Goal: Task Accomplishment & Management: Manage account settings

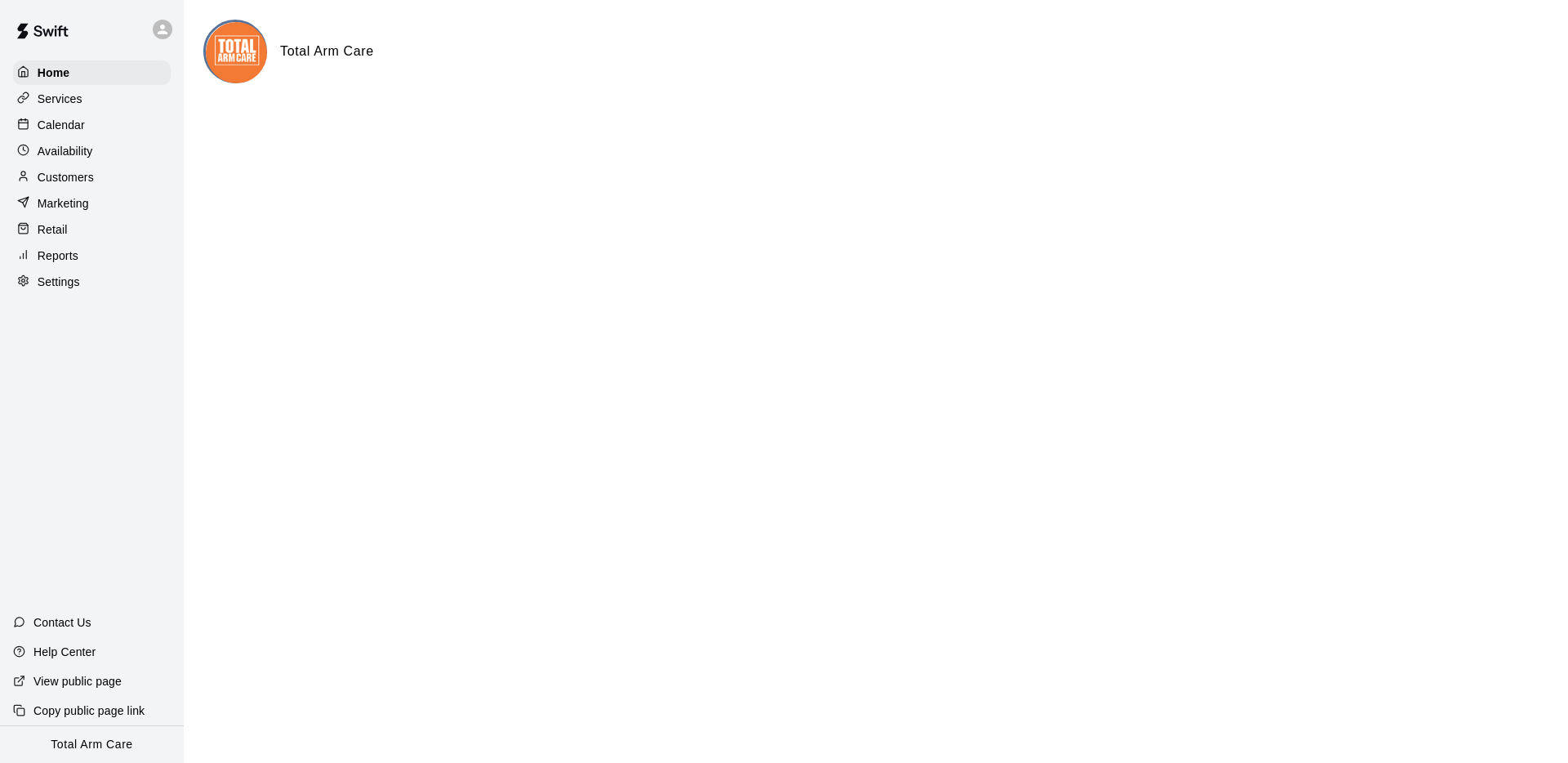
click at [52, 126] on p "Calendar" at bounding box center [61, 125] width 47 height 16
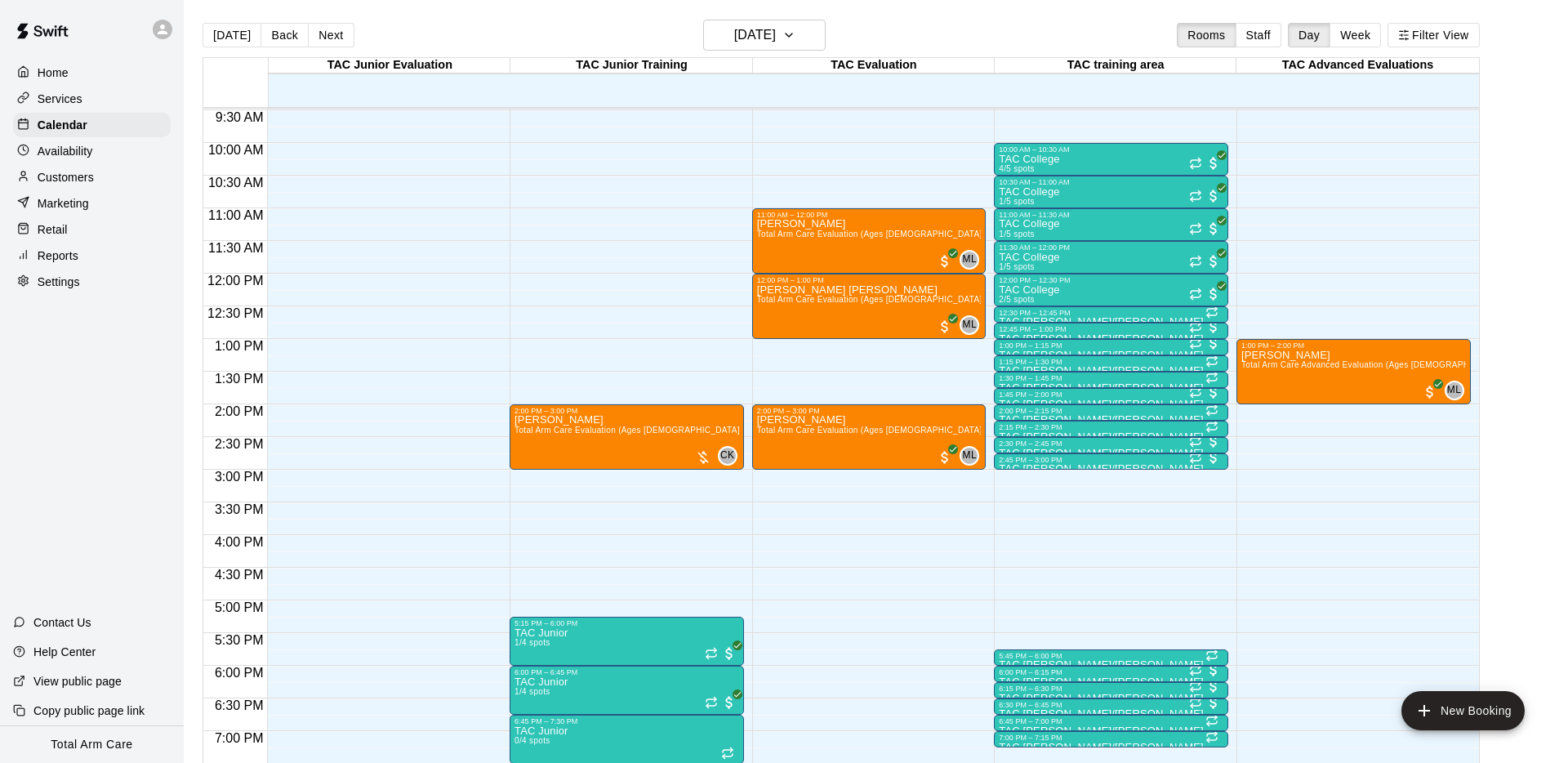
scroll to position [619, 0]
click at [308, 29] on button "Next" at bounding box center [330, 36] width 45 height 25
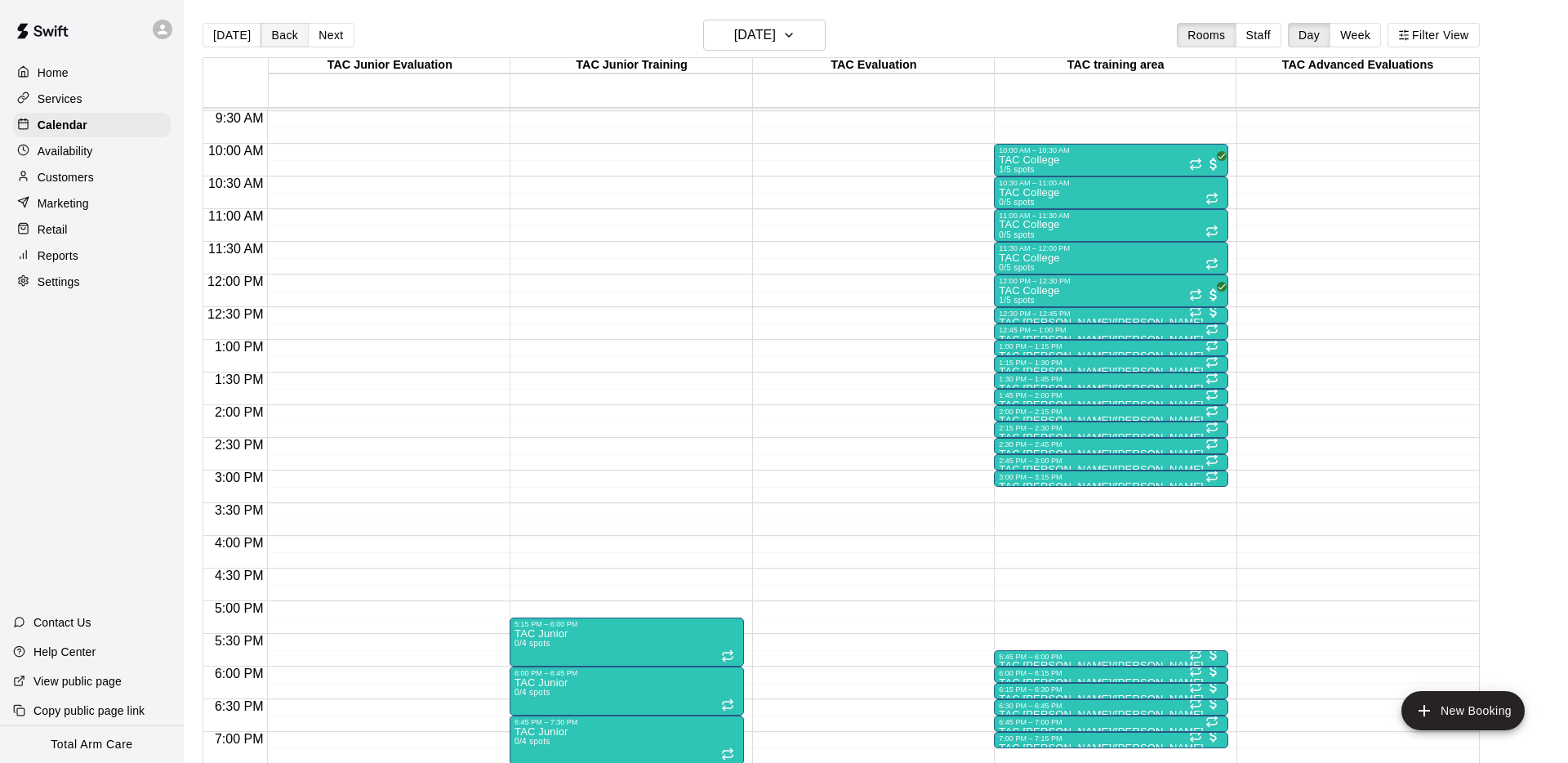
click at [273, 36] on button "Back" at bounding box center [285, 36] width 48 height 25
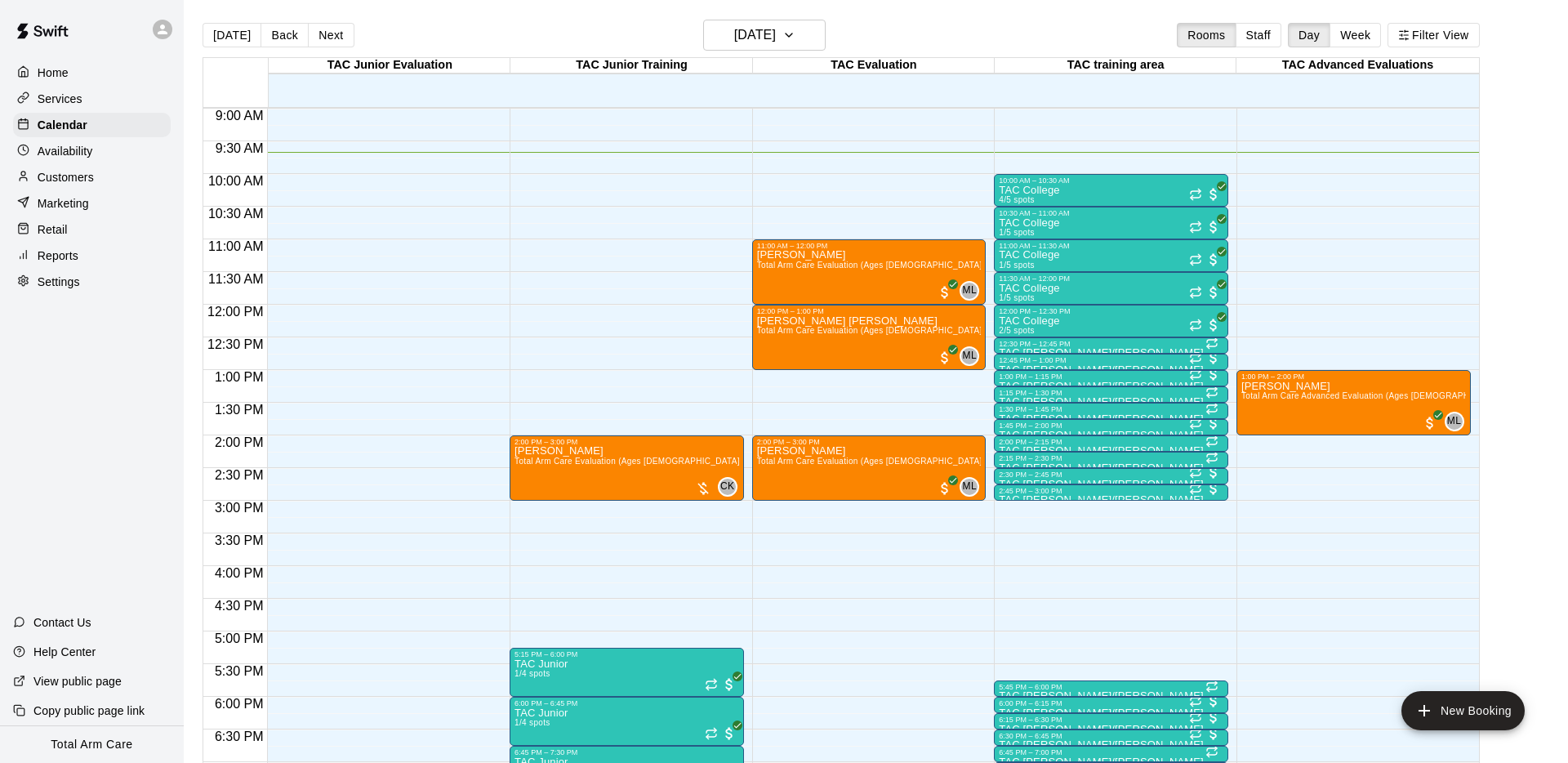
scroll to position [588, 0]
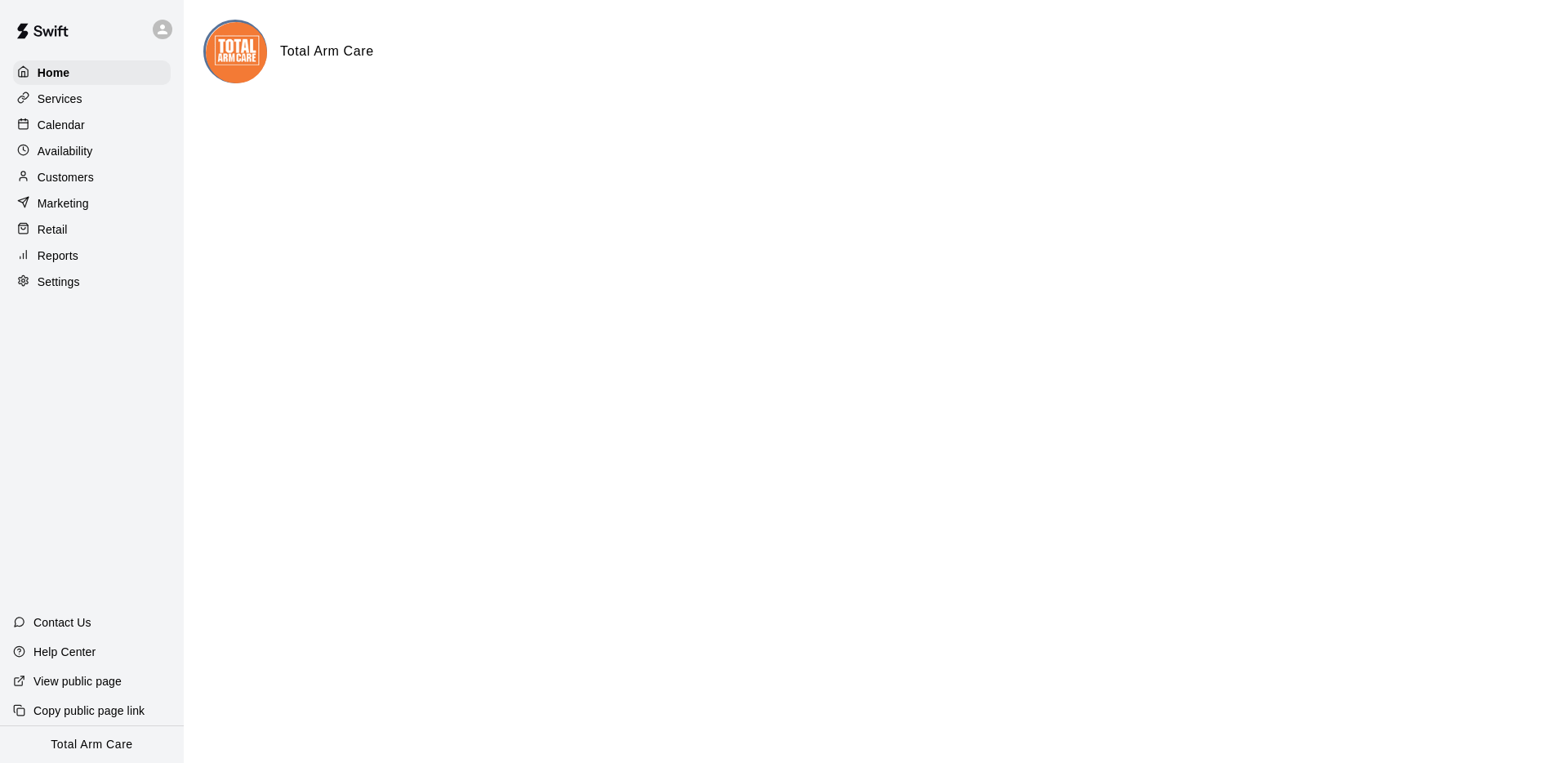
click at [48, 96] on p "Services" at bounding box center [60, 99] width 44 height 16
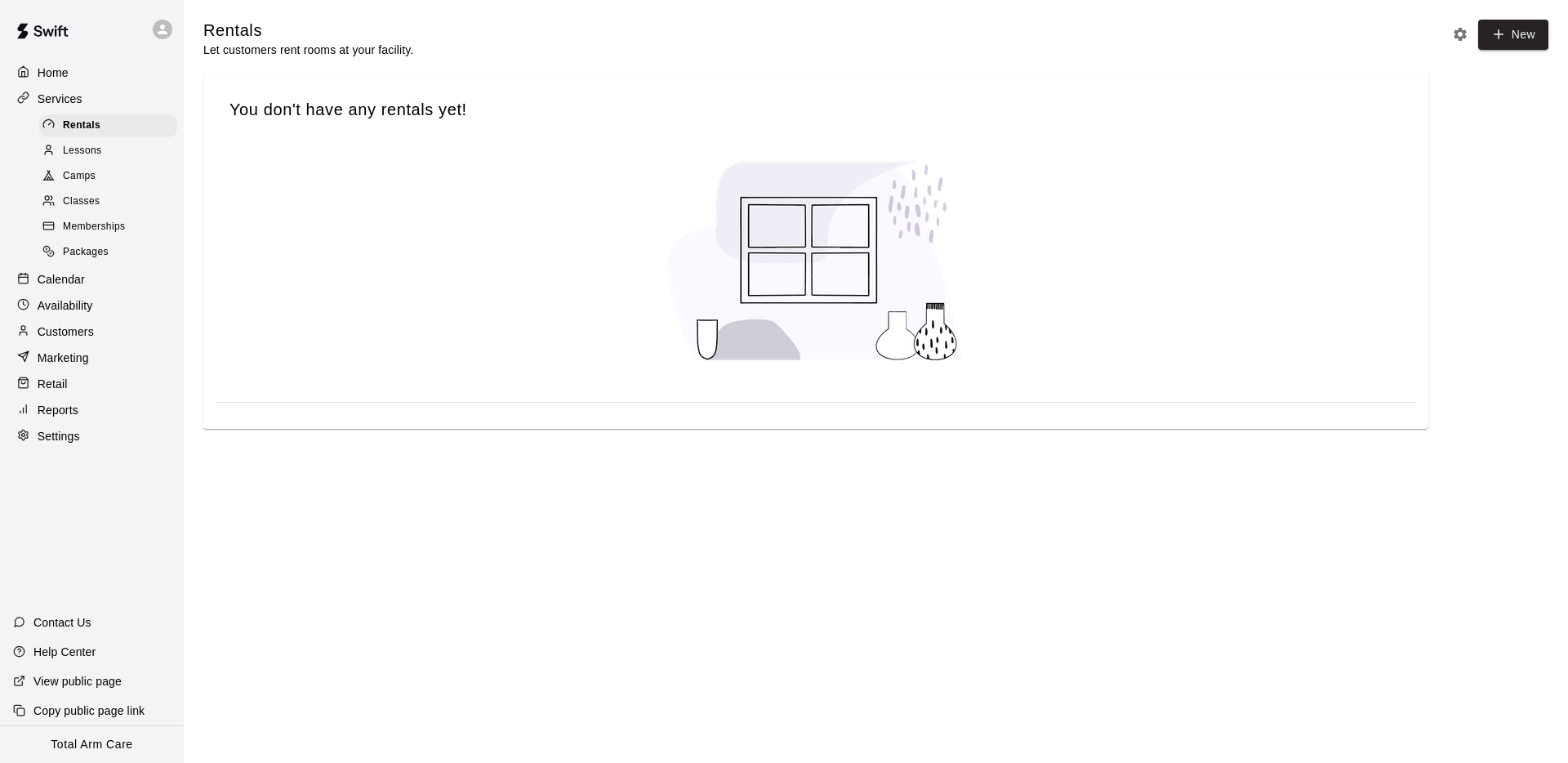
click at [94, 223] on span "Memberships" at bounding box center [94, 227] width 62 height 16
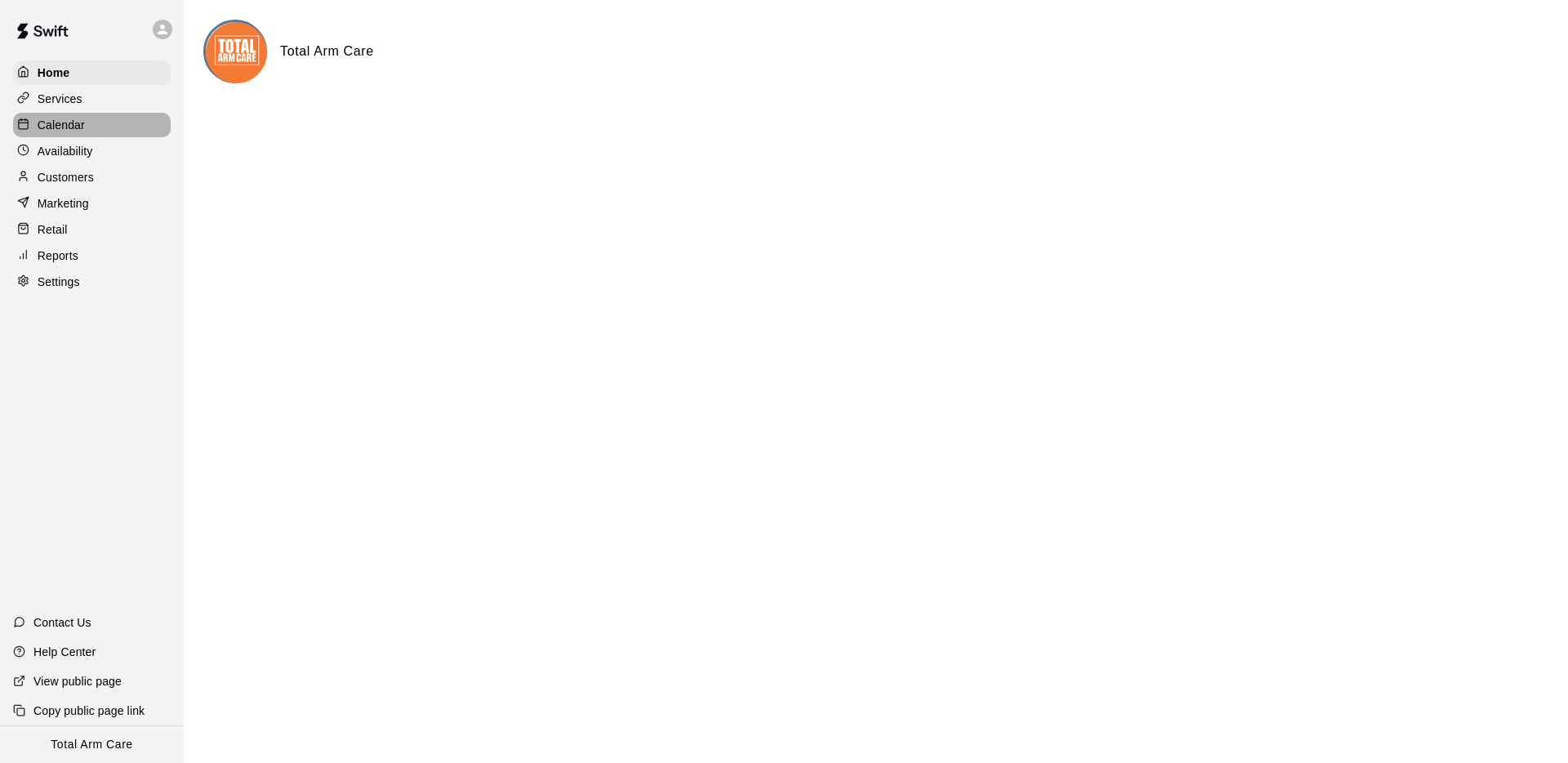
click at [52, 125] on p "Calendar" at bounding box center [61, 125] width 47 height 16
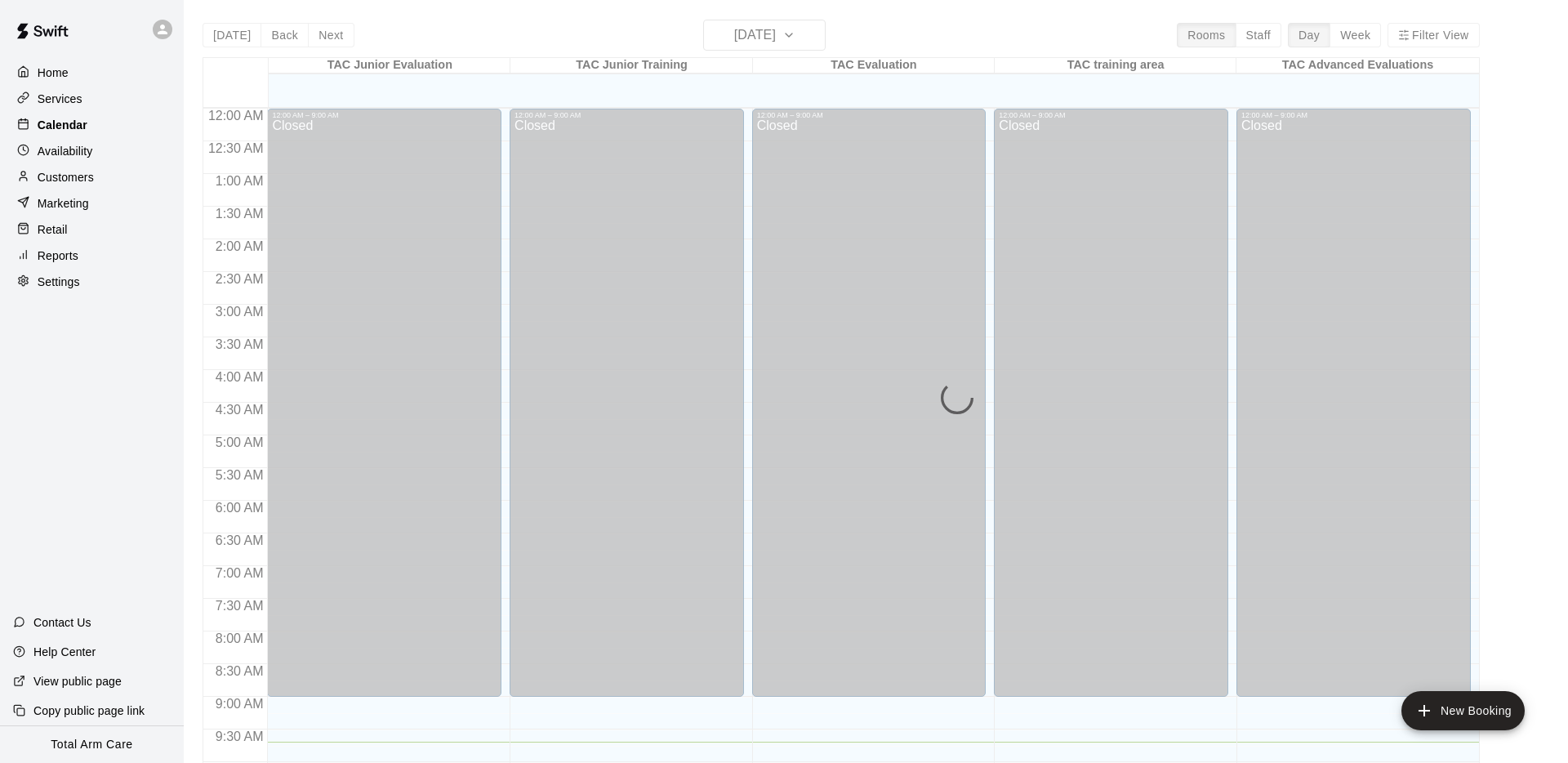
scroll to position [634, 0]
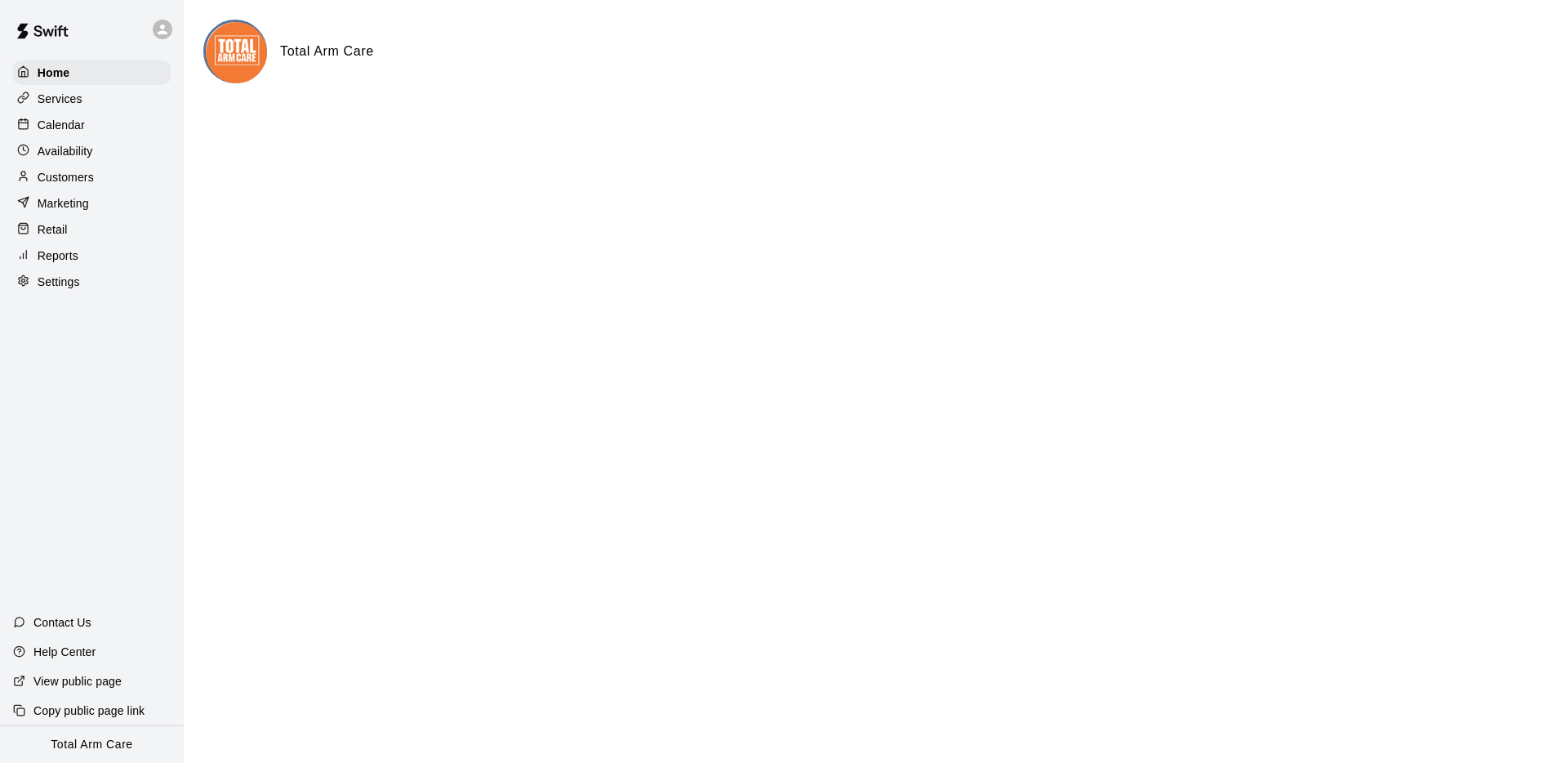
click at [54, 123] on p "Calendar" at bounding box center [61, 125] width 47 height 16
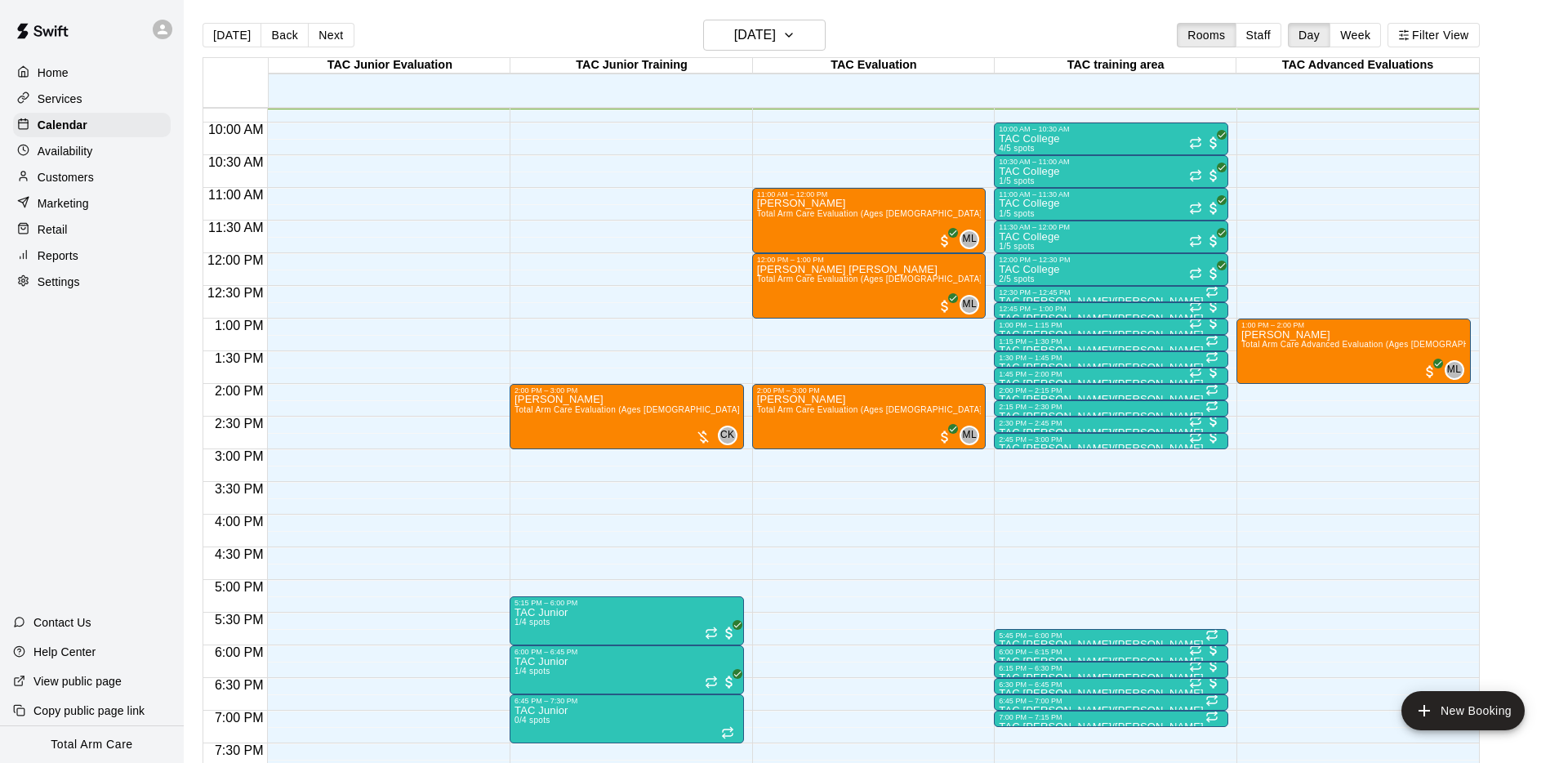
scroll to position [589, 0]
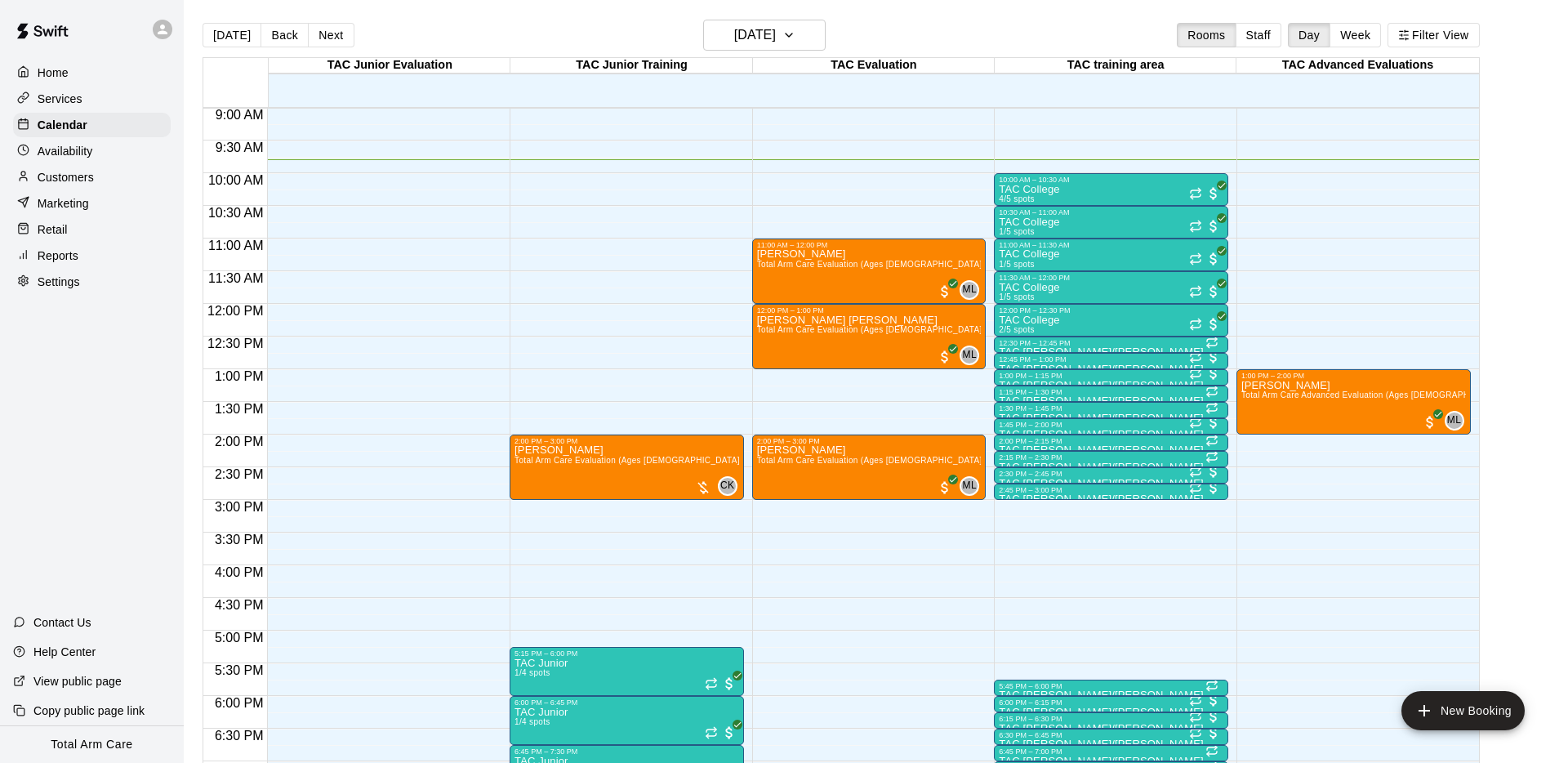
click at [325, 20] on div "Today Back Next Monday Aug 18 Rooms Staff Day Week Filter View" at bounding box center [841, 38] width 1277 height 37
click at [329, 27] on button "Next" at bounding box center [330, 36] width 45 height 25
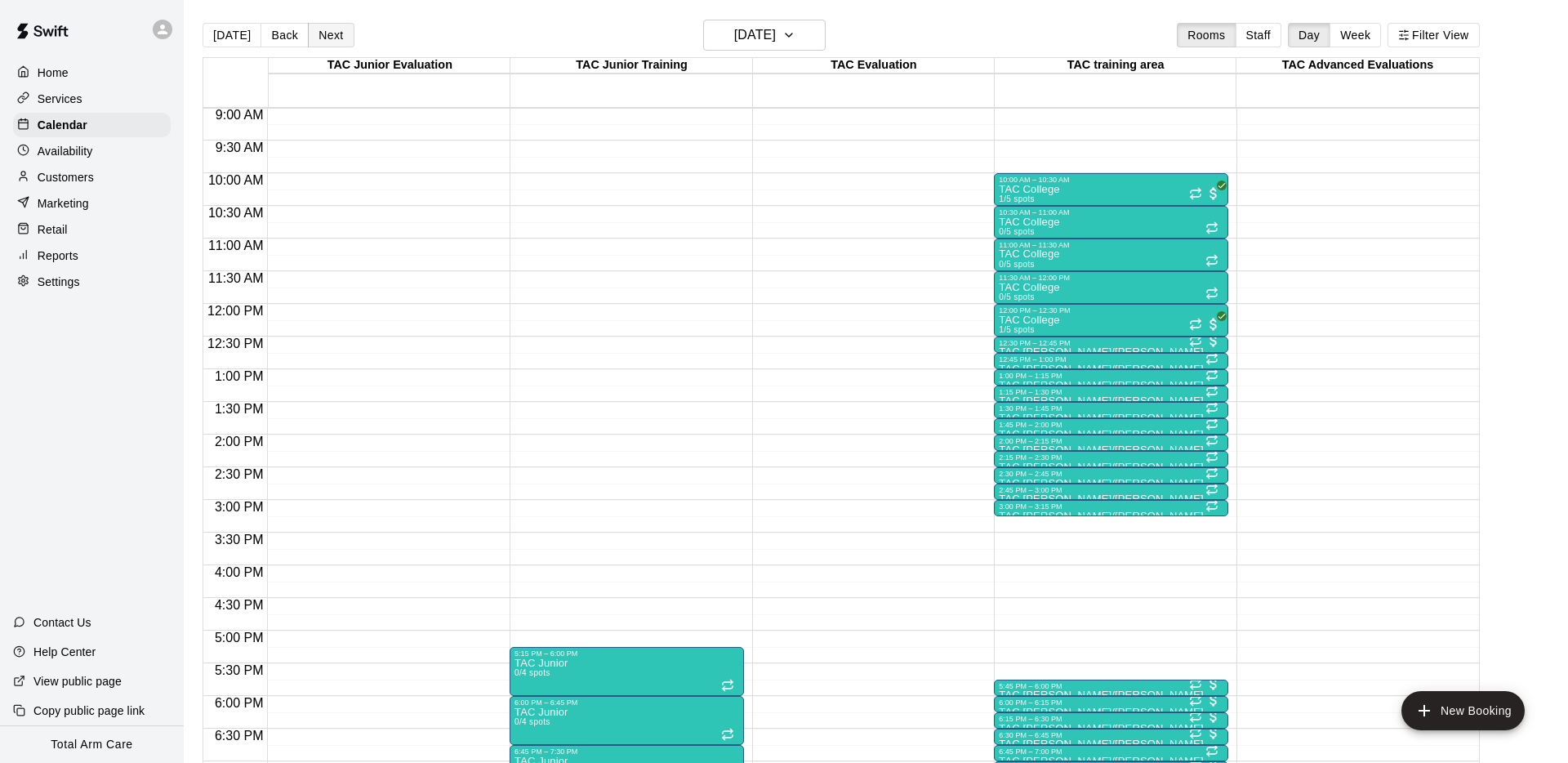
click at [329, 27] on button "Next" at bounding box center [330, 36] width 45 height 25
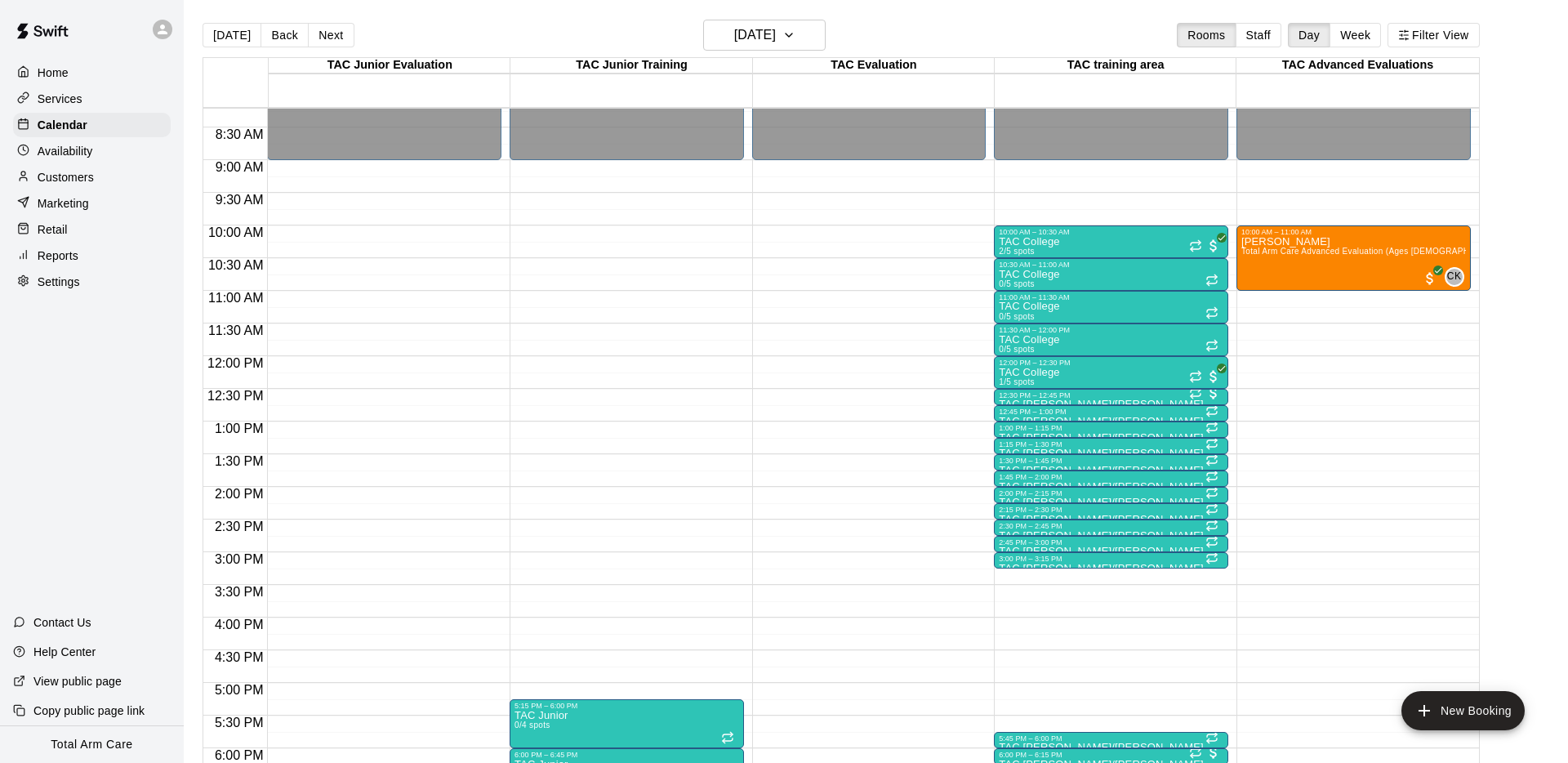
scroll to position [536, 0]
click at [1362, 271] on div "Langston McDonald Total Arm Care Advanced Evaluation (Ages 13+)" at bounding box center [1354, 618] width 224 height 763
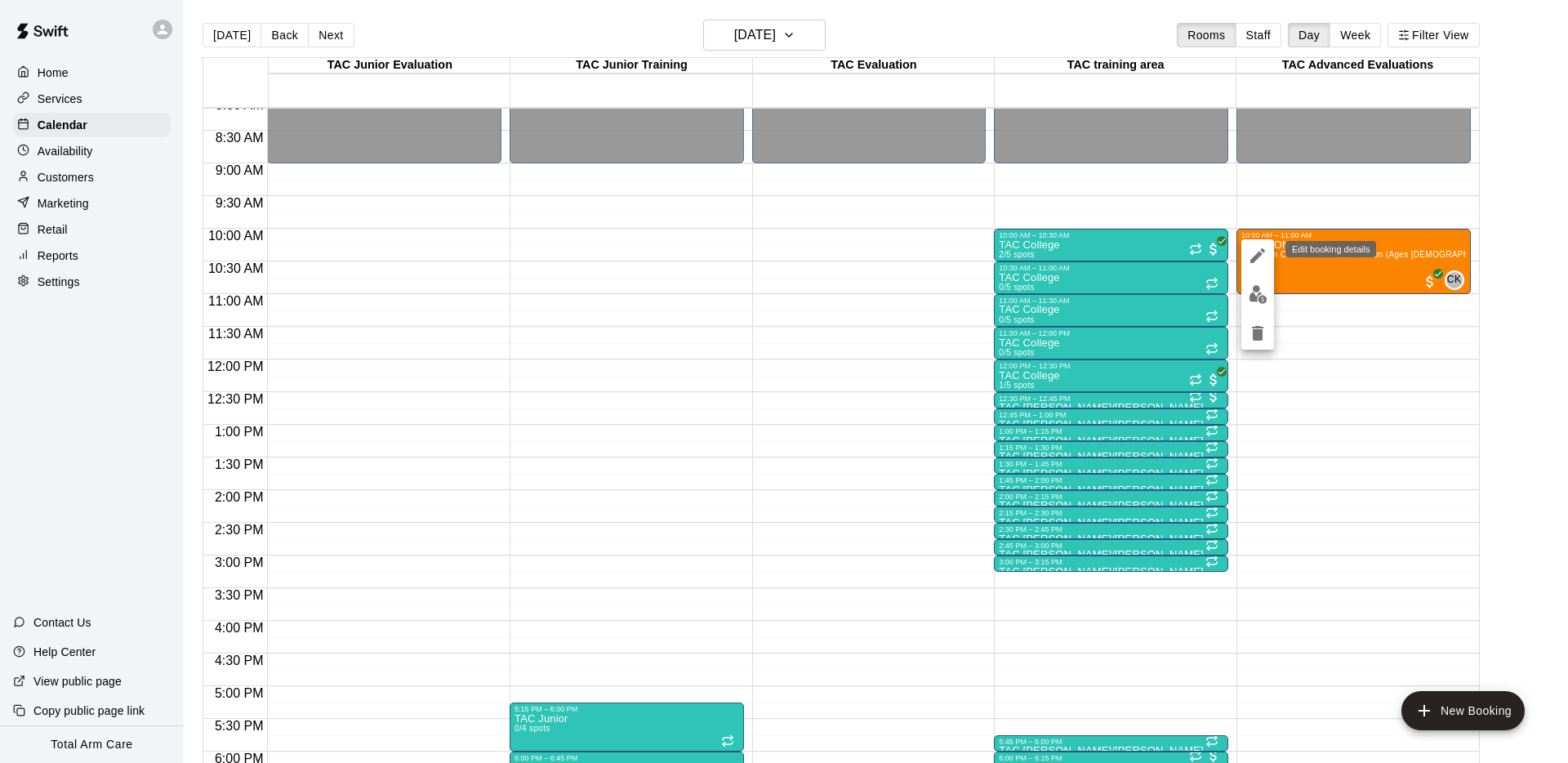
click at [1254, 256] on icon "edit" at bounding box center [1257, 256] width 15 height 15
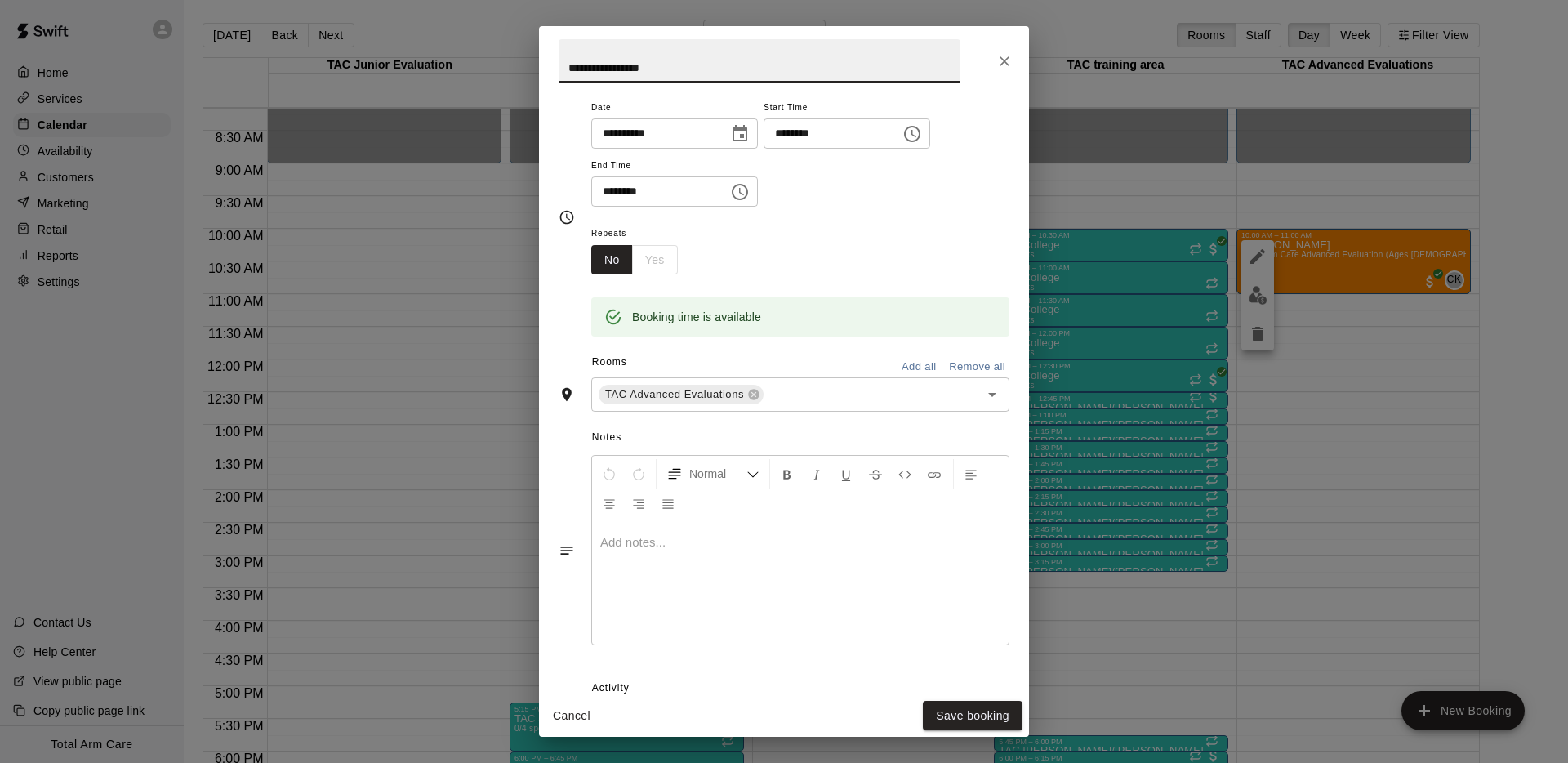
scroll to position [139, 0]
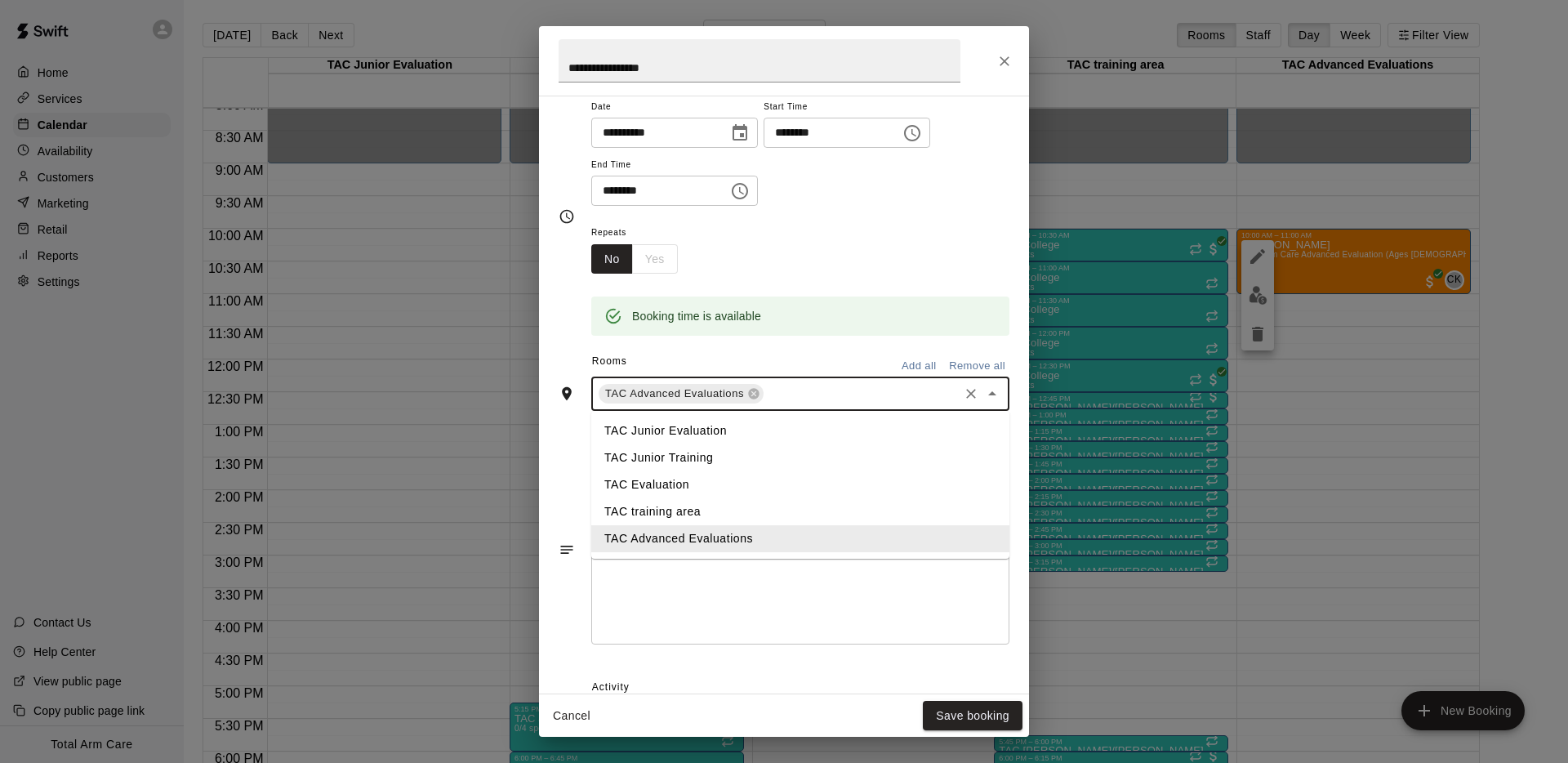
click at [795, 396] on input "text" at bounding box center [861, 394] width 190 height 20
click at [724, 513] on li "TAC training area" at bounding box center [800, 513] width 418 height 27
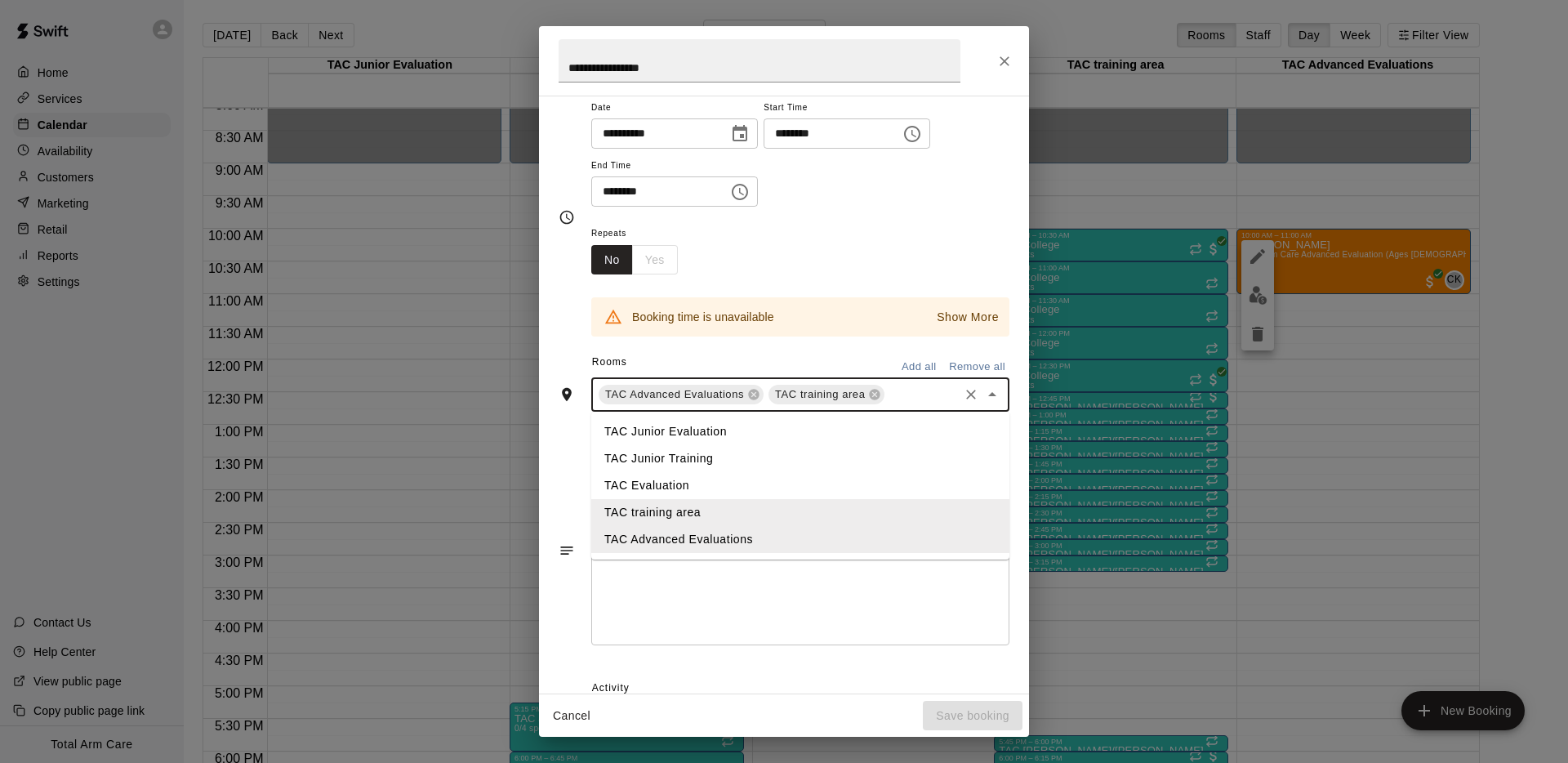
click at [927, 398] on input "text" at bounding box center [922, 394] width 69 height 20
click at [770, 479] on li "TAC Evaluation" at bounding box center [800, 485] width 418 height 27
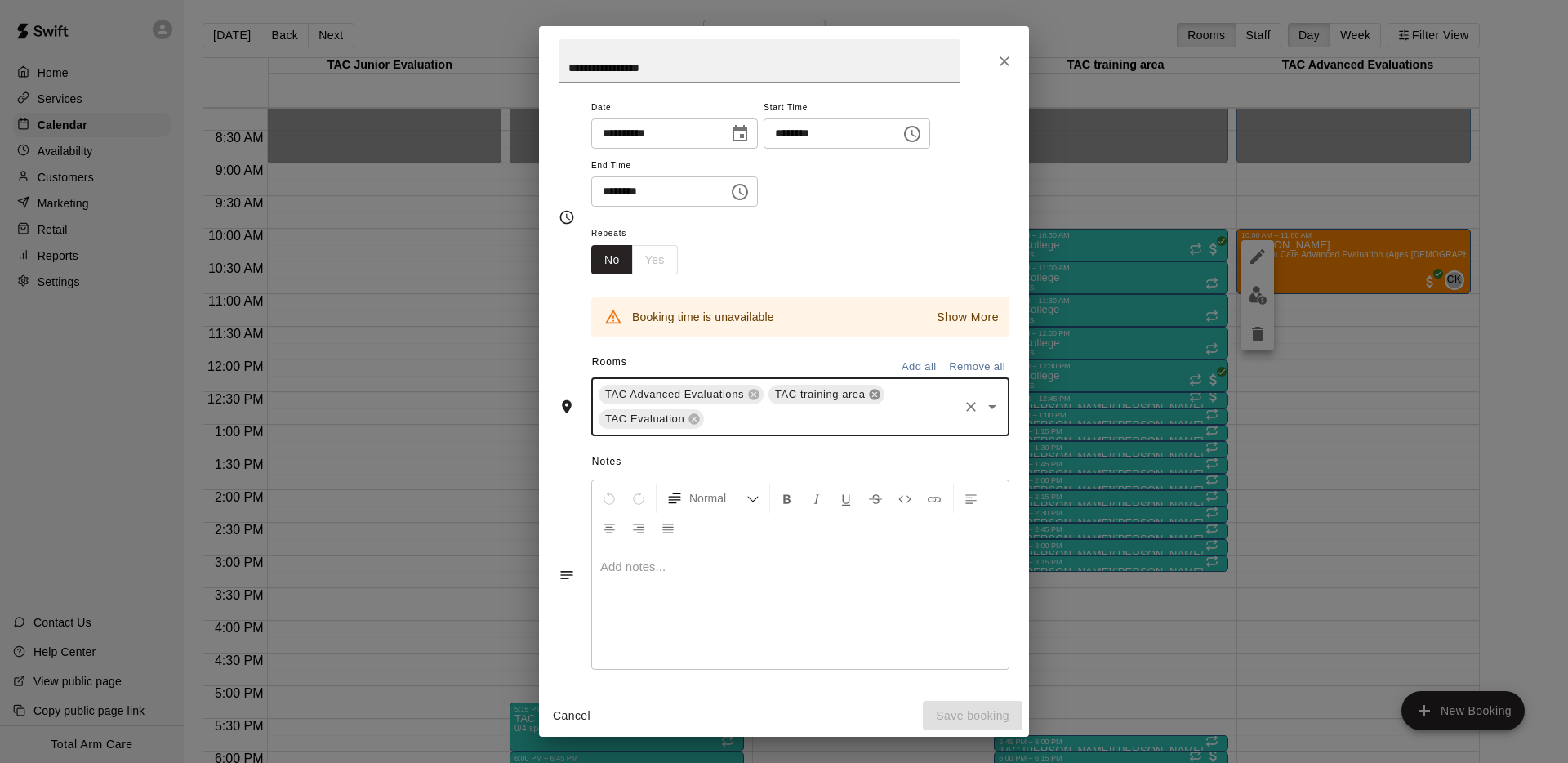
click at [876, 399] on icon at bounding box center [875, 395] width 11 height 11
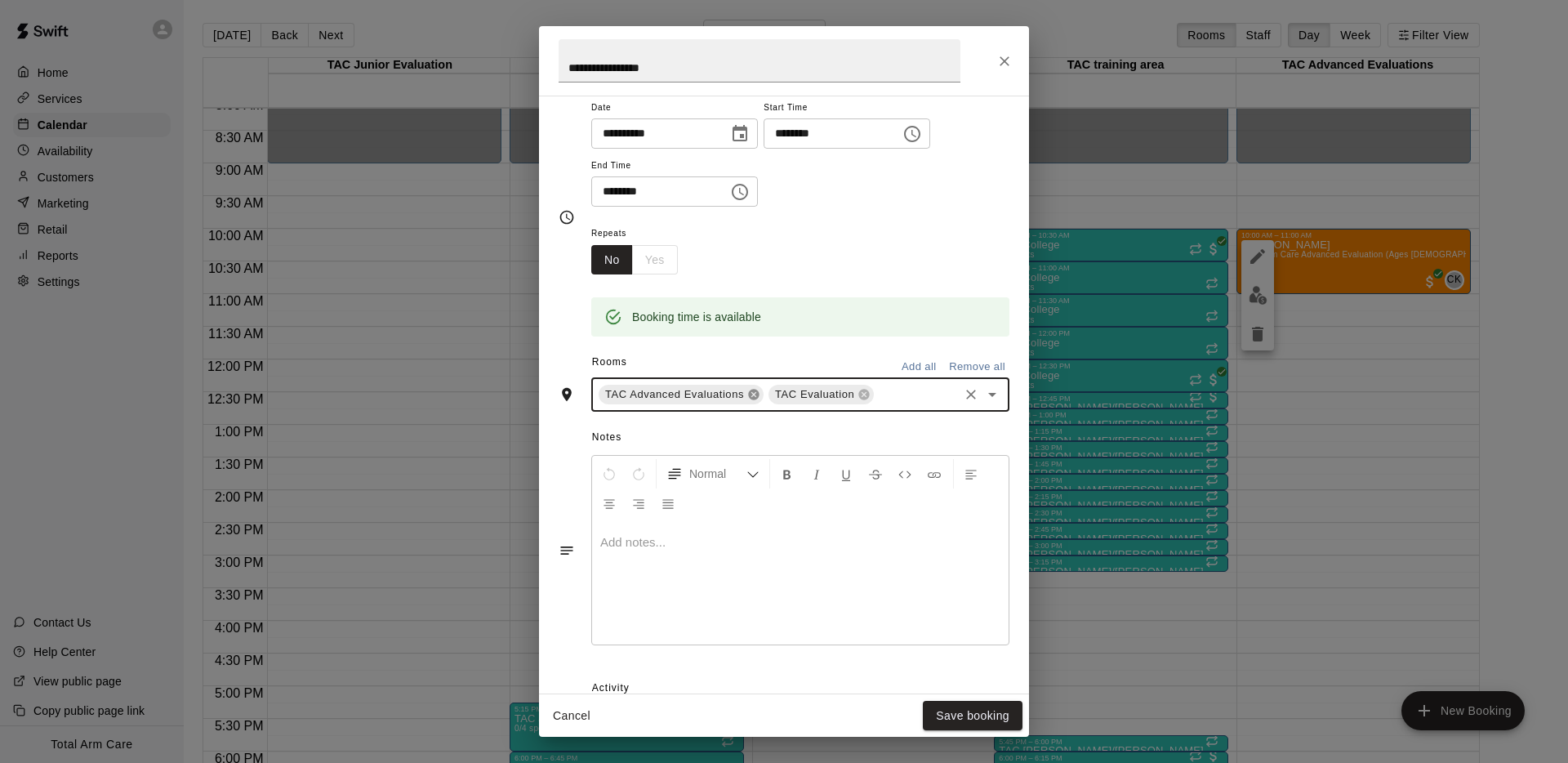
click at [757, 394] on icon at bounding box center [754, 395] width 11 height 11
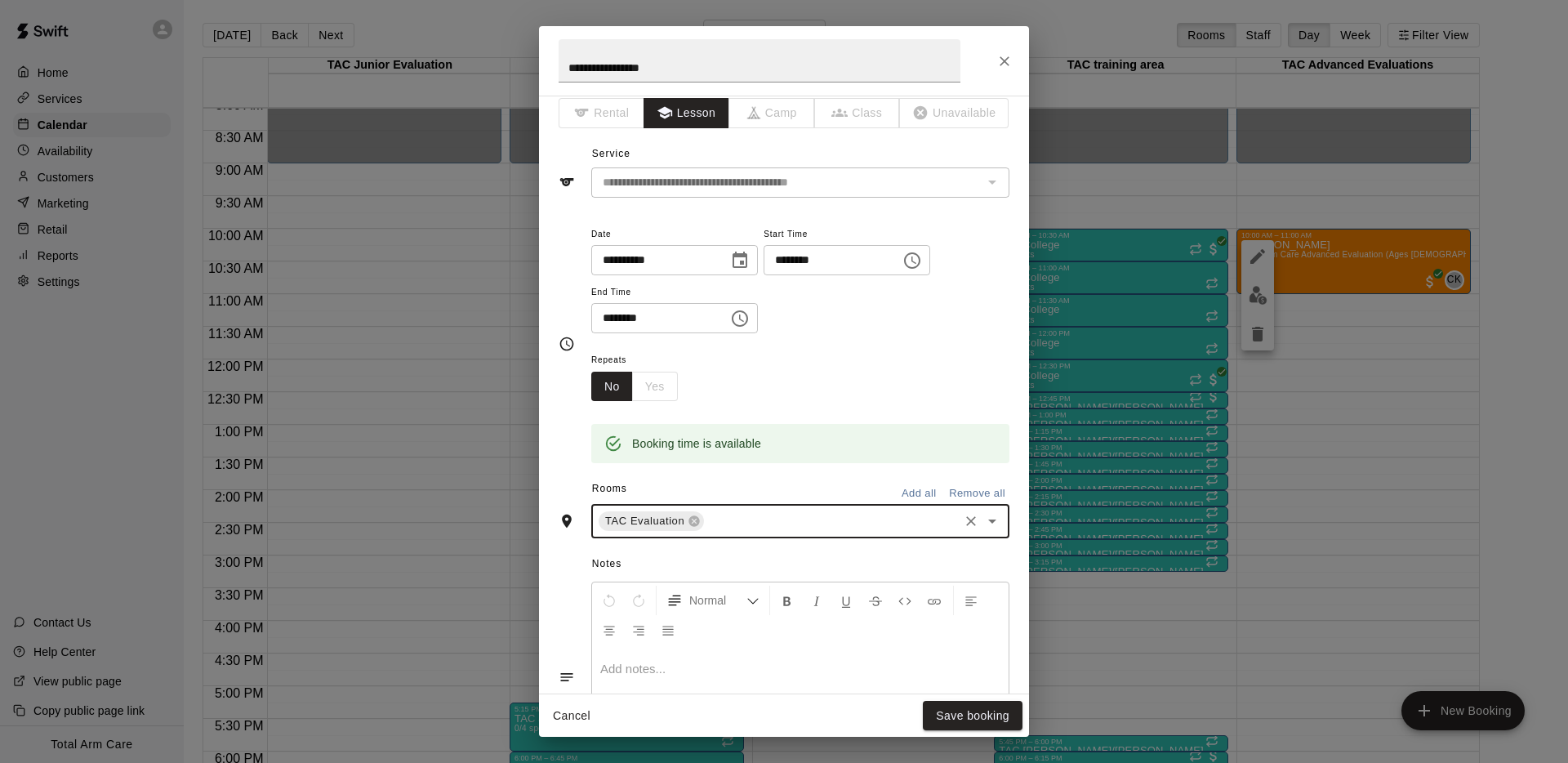
scroll to position [0, 0]
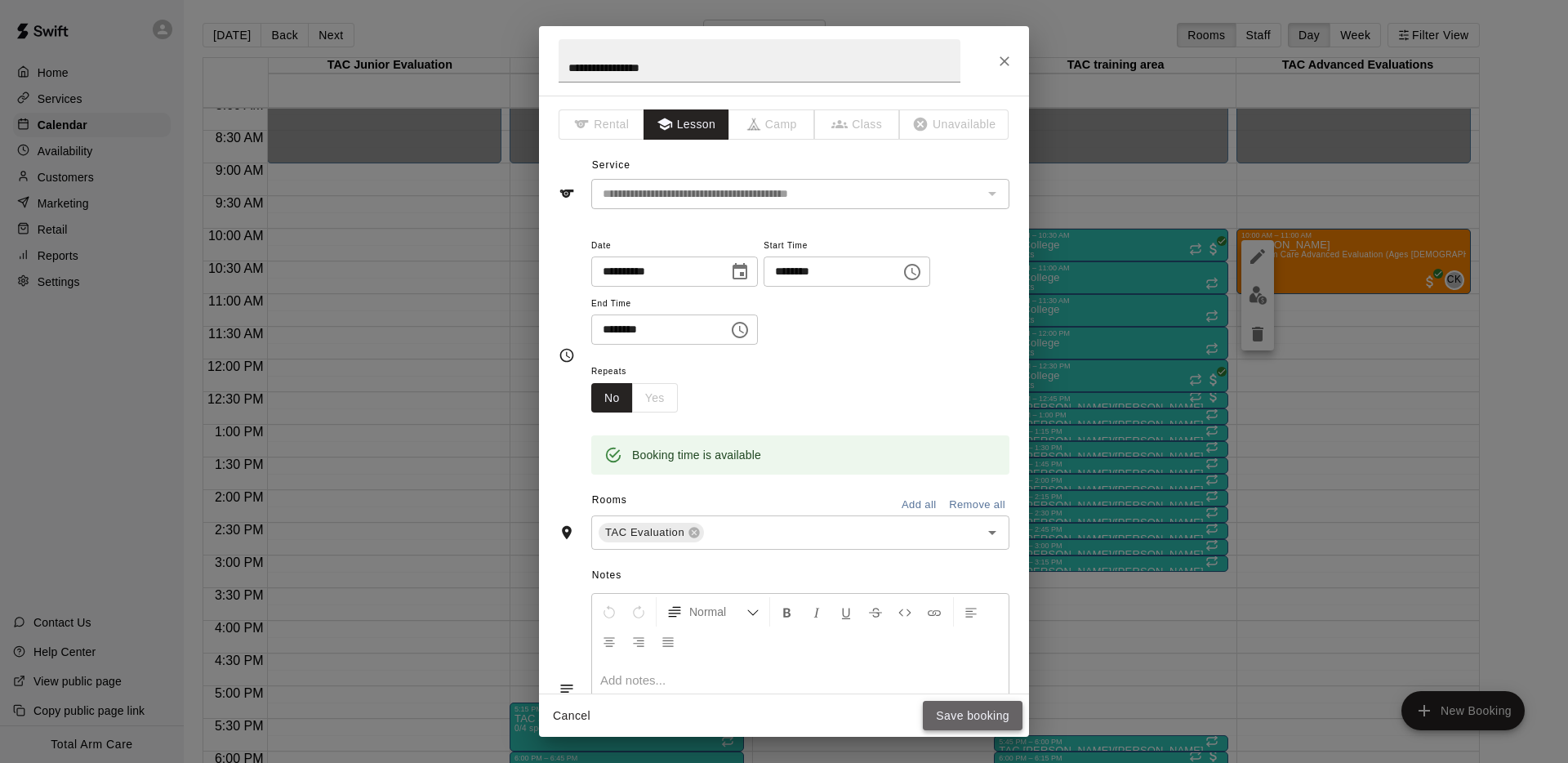
click at [963, 706] on button "Save booking" at bounding box center [973, 716] width 100 height 30
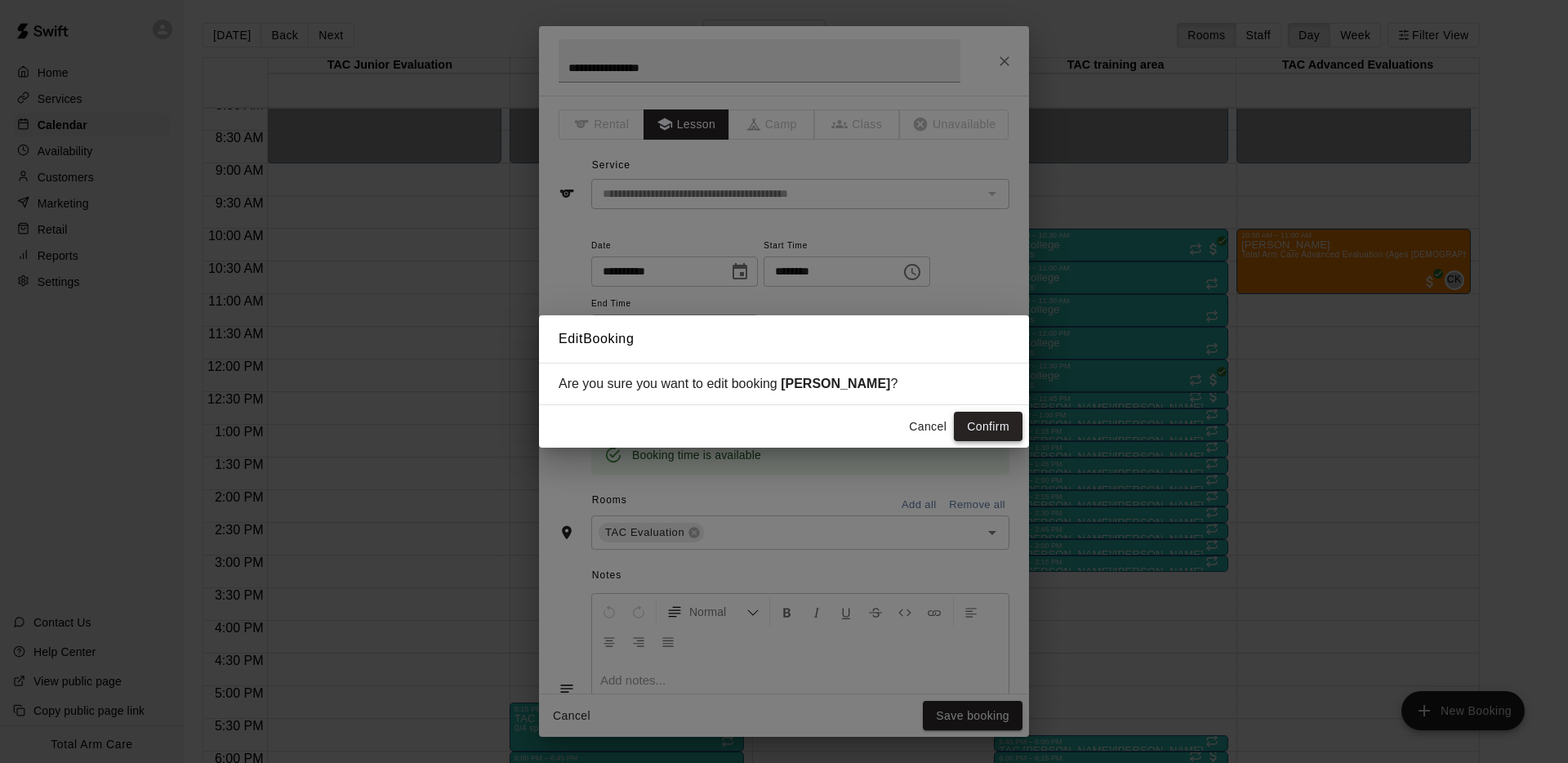
click at [978, 425] on button "Confirm" at bounding box center [988, 427] width 69 height 30
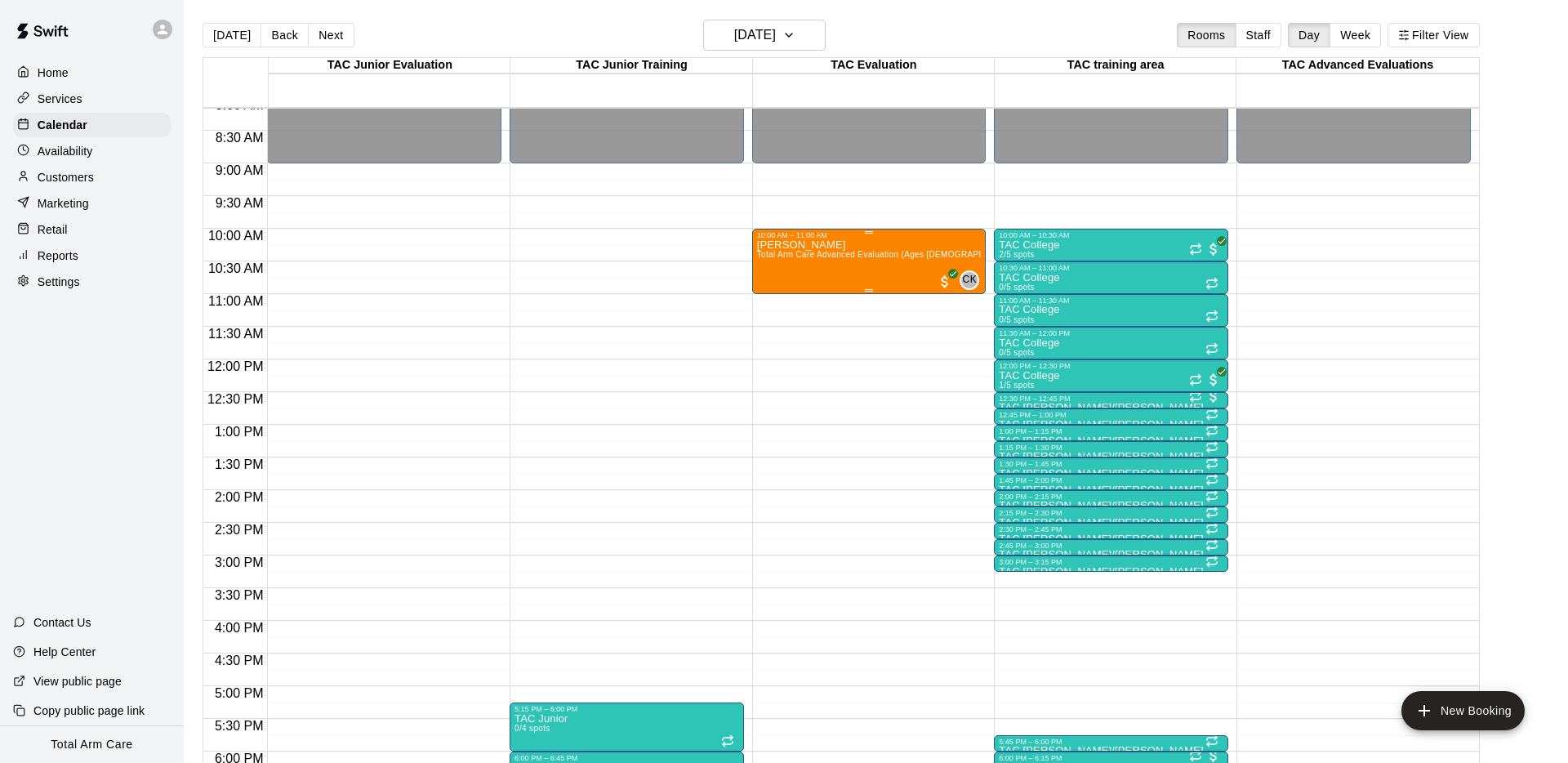
click at [847, 229] on div "10:00 AM – 11:00 AM Langston McDonald Total Arm Care Advanced Evaluation (Ages …" at bounding box center [869, 261] width 234 height 65
click at [768, 235] on icon "edit" at bounding box center [769, 245] width 20 height 20
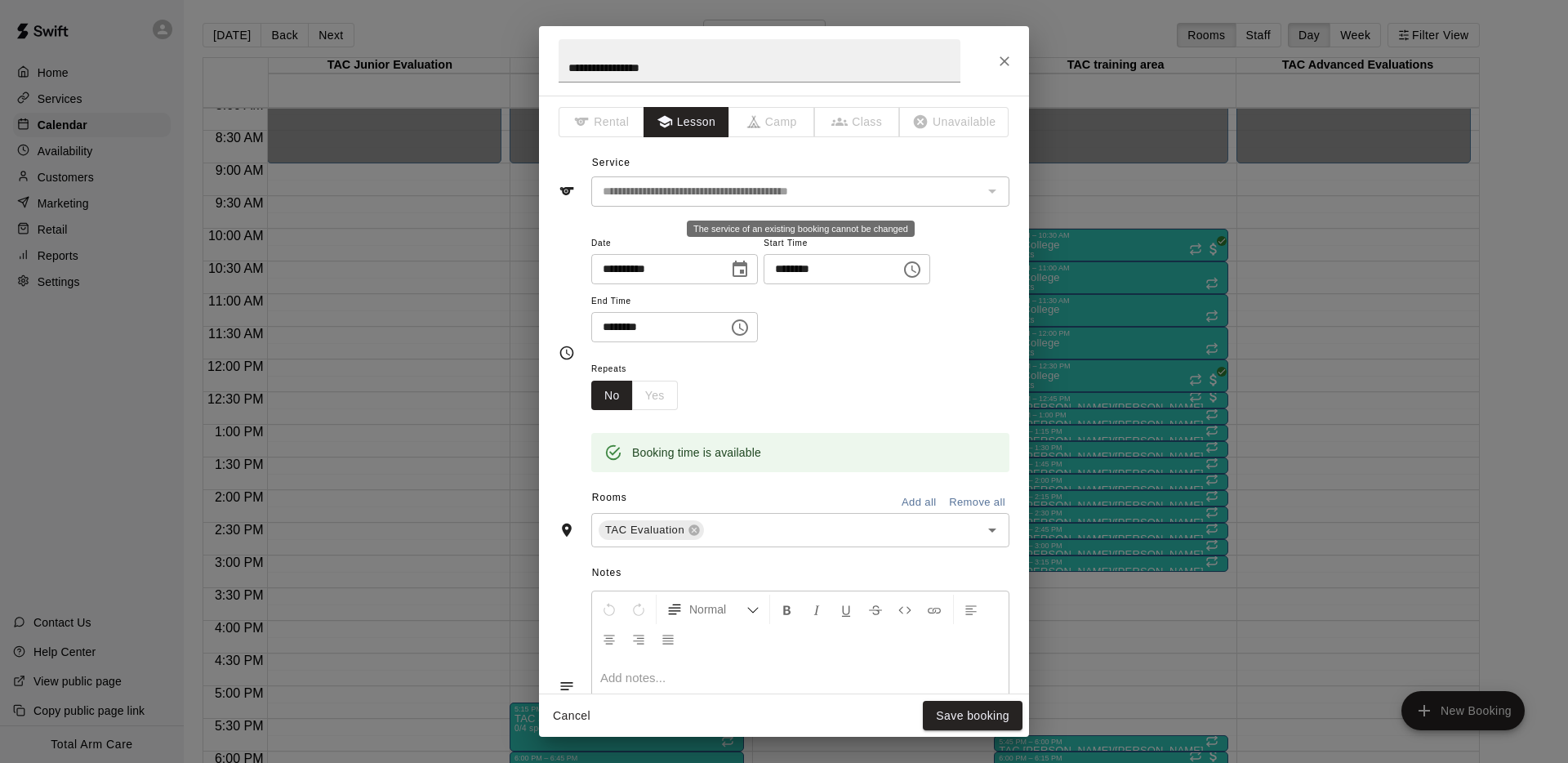
scroll to position [1, 0]
drag, startPoint x: 888, startPoint y: 161, endPoint x: 906, endPoint y: 141, distance: 26.9
click at [888, 161] on div "**********" at bounding box center [784, 180] width 451 height 56
click at [1001, 51] on button "Close" at bounding box center [1004, 61] width 29 height 29
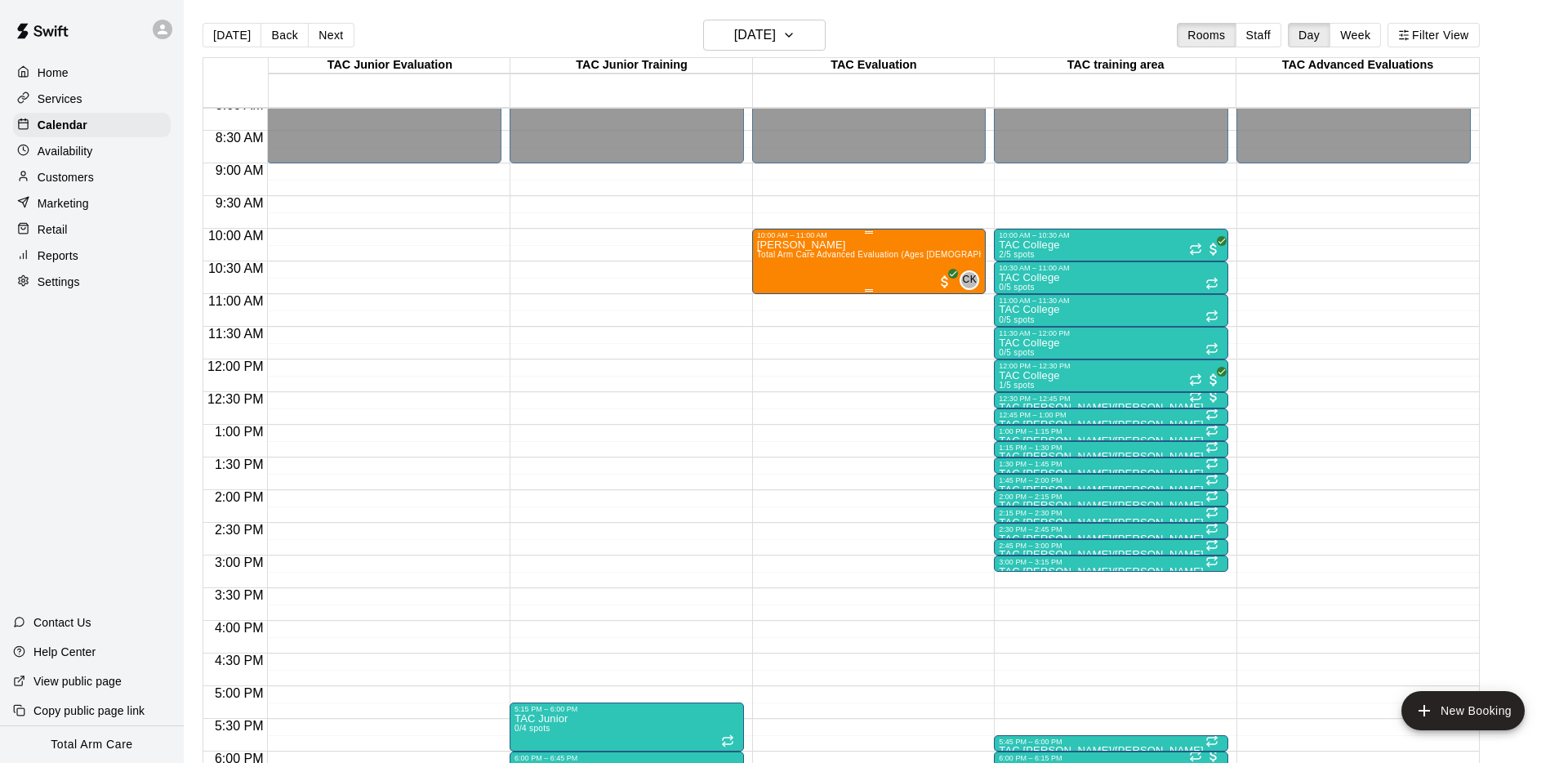
click at [899, 229] on div "10:00 AM – 11:00 AM Langston McDonald Total Arm Care Advanced Evaluation (Ages …" at bounding box center [869, 261] width 234 height 65
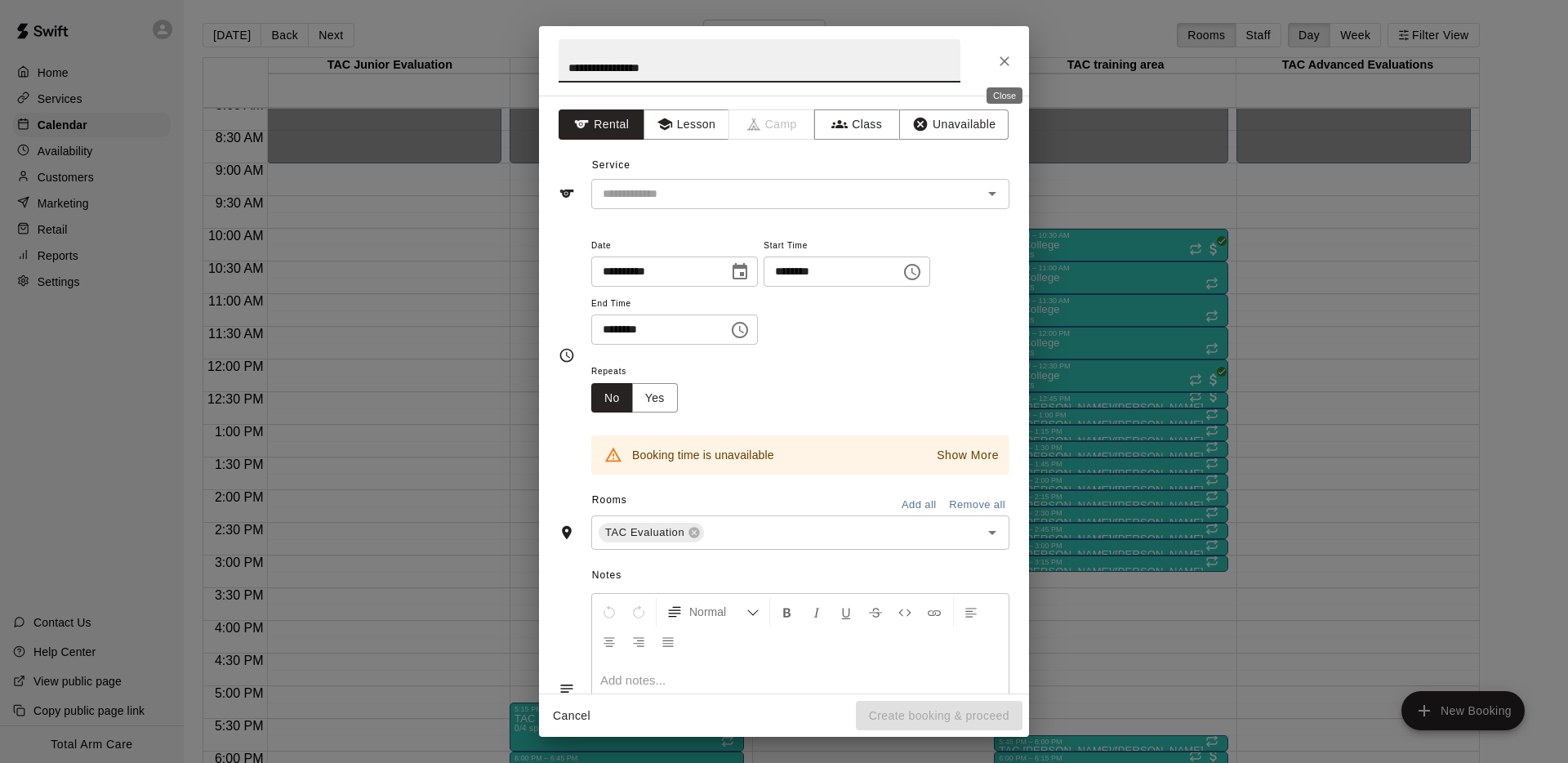
click at [1009, 59] on icon "Close" at bounding box center [1005, 61] width 16 height 16
